Goal: Task Accomplishment & Management: Use online tool/utility

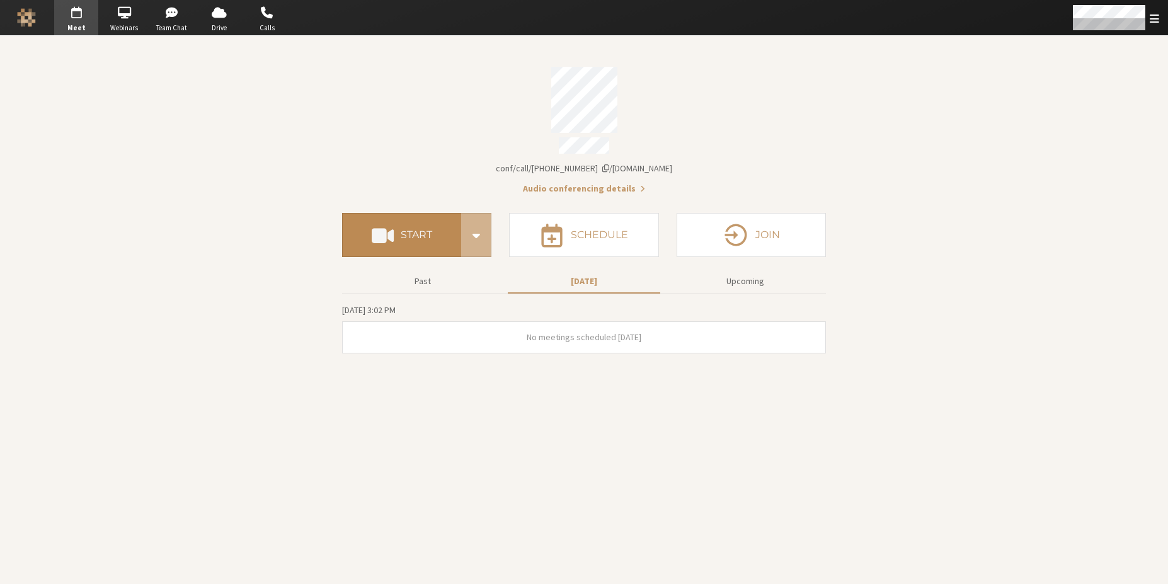
click at [405, 238] on button "Start" at bounding box center [401, 235] width 119 height 44
